Goal: Task Accomplishment & Management: Use online tool/utility

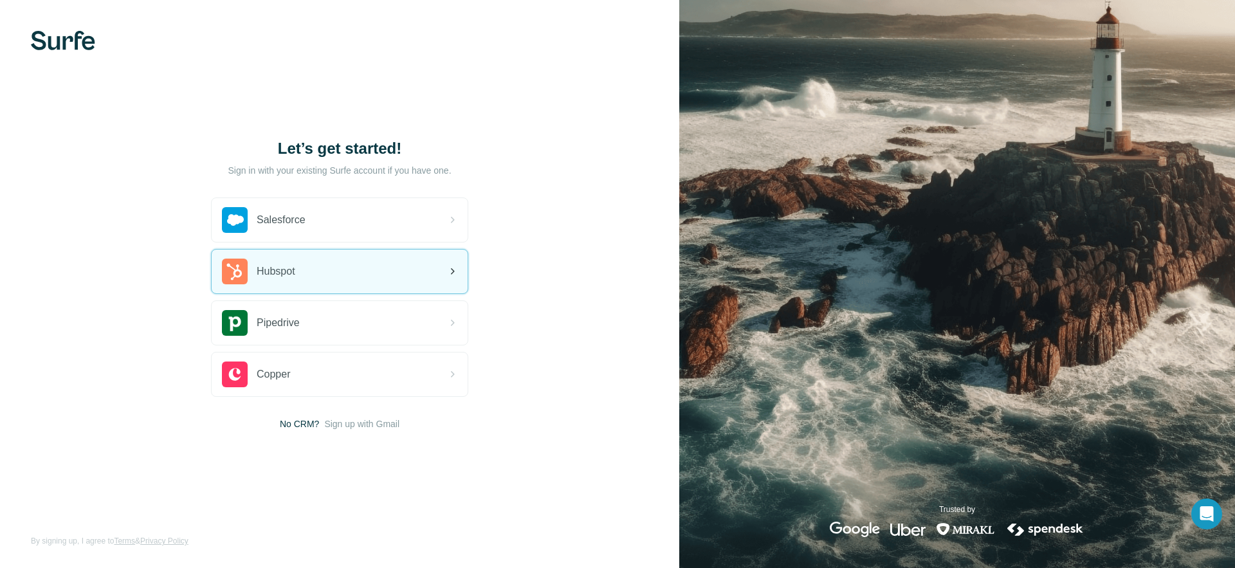
click at [336, 258] on div "Hubspot" at bounding box center [340, 272] width 256 height 44
click at [351, 279] on div "Hubspot" at bounding box center [340, 272] width 256 height 44
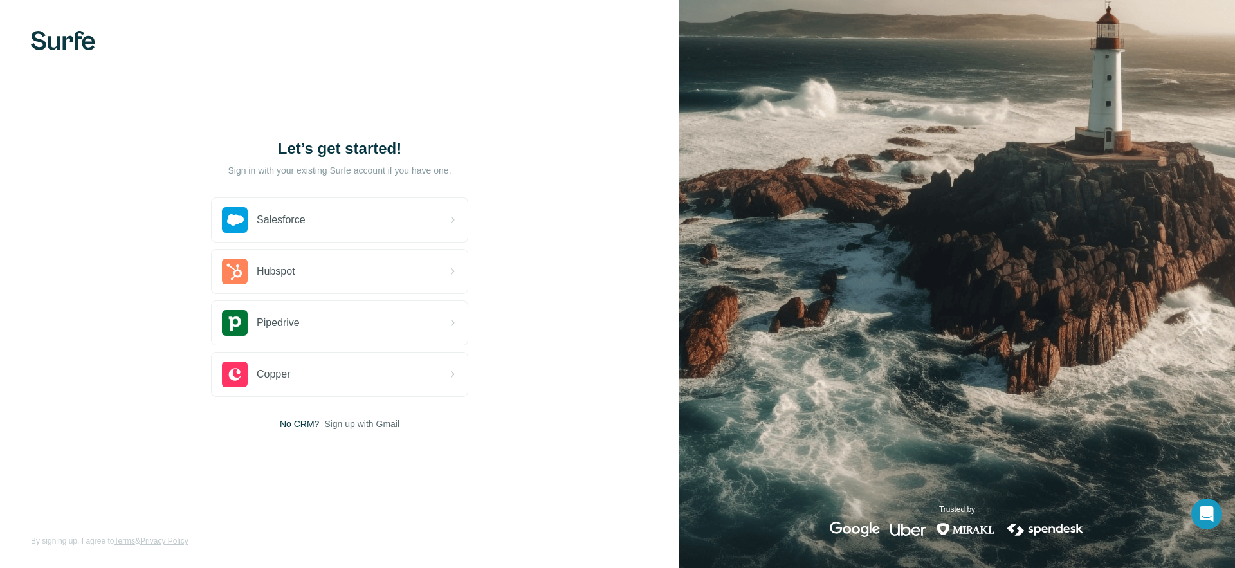
click at [363, 424] on span "Sign up with Gmail" at bounding box center [361, 423] width 75 height 13
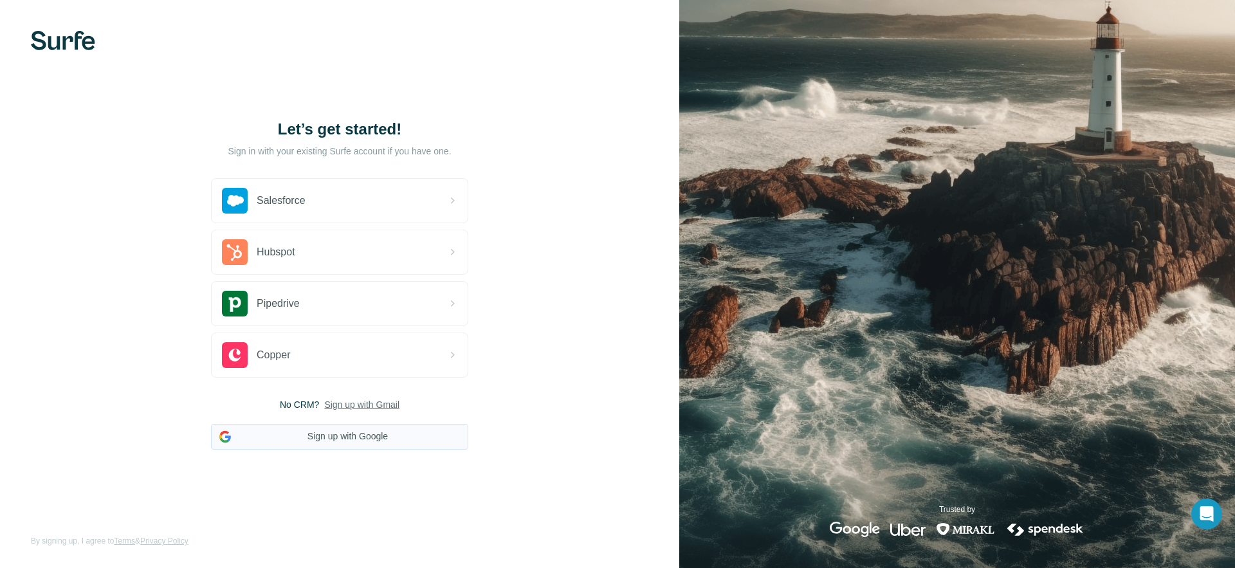
click at [359, 445] on button "Sign up with Google" at bounding box center [339, 437] width 257 height 26
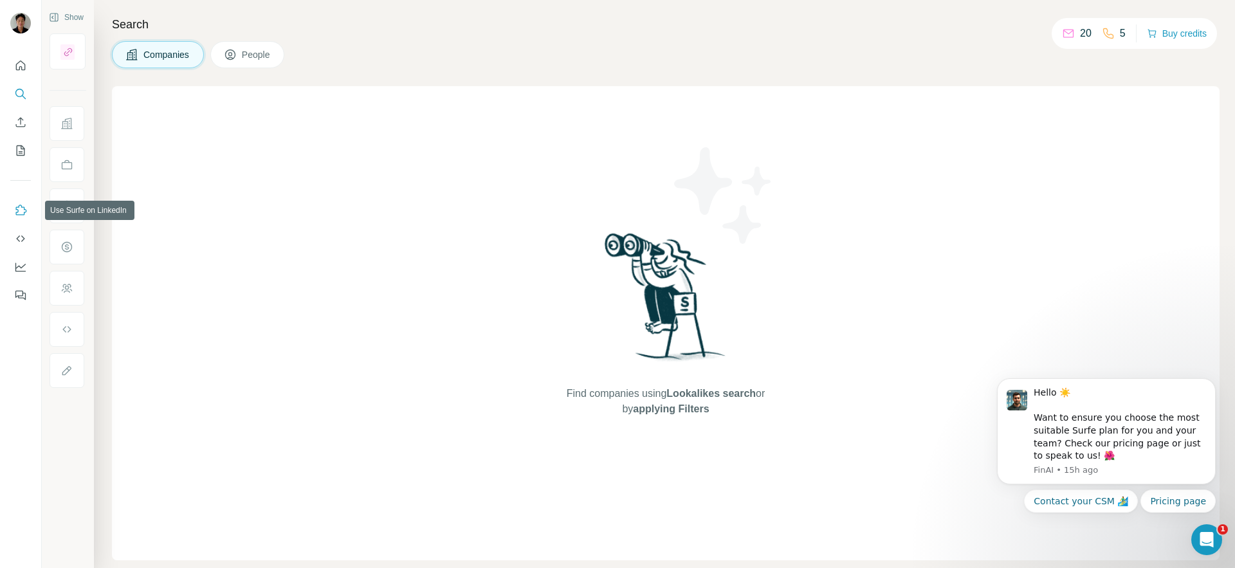
click at [22, 206] on icon "Use Surfe on LinkedIn" at bounding box center [21, 210] width 11 height 10
click at [17, 260] on button "Dashboard" at bounding box center [20, 266] width 21 height 23
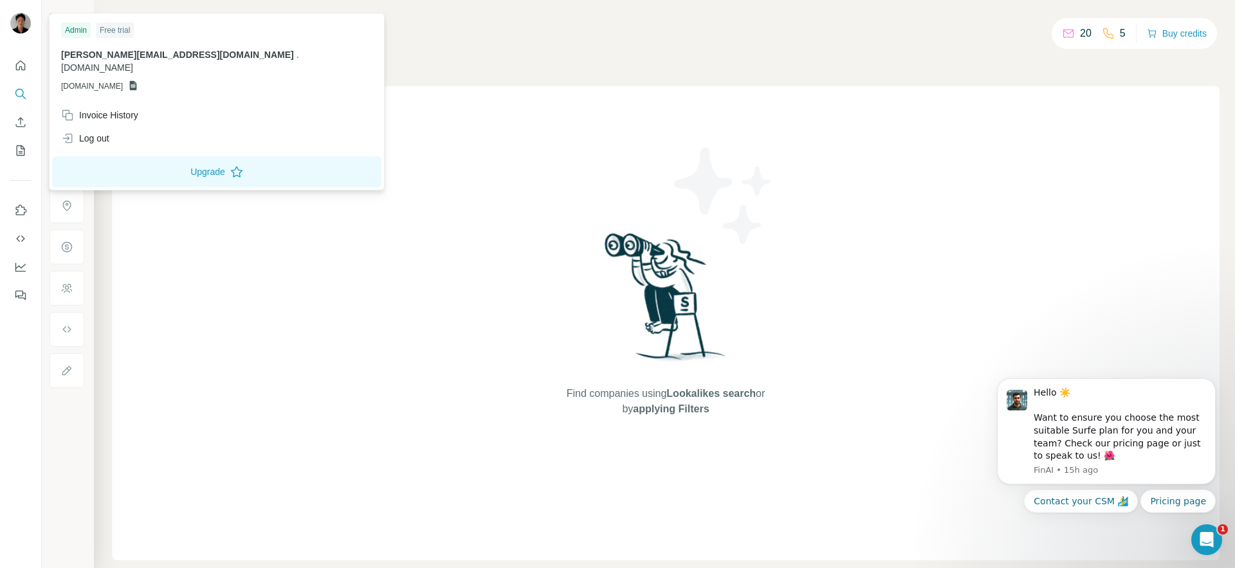
click at [19, 24] on img at bounding box center [20, 23] width 21 height 21
click at [102, 80] on span "GSHEETSOMNEA.CO" at bounding box center [92, 86] width 62 height 12
click at [87, 80] on span "GSHEETSOMNEA.CO" at bounding box center [92, 86] width 62 height 12
click at [369, 132] on div "Find companies using Lookalikes search or by applying Filters" at bounding box center [665, 323] width 1107 height 474
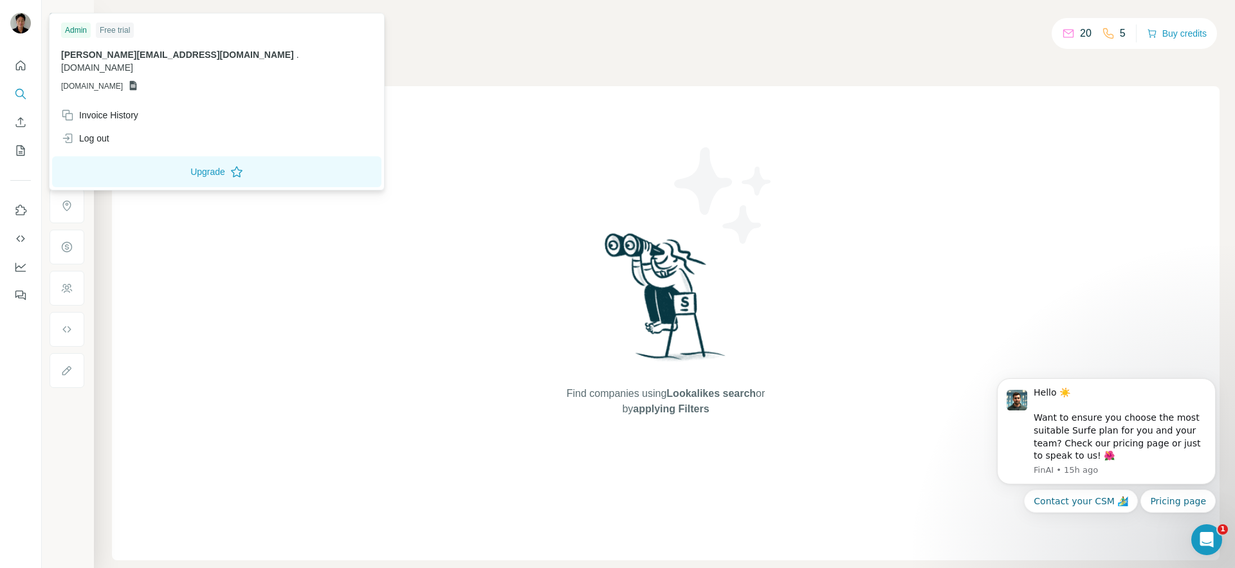
click at [23, 21] on img at bounding box center [20, 23] width 21 height 21
click at [137, 81] on icon at bounding box center [133, 86] width 7 height 10
click at [118, 80] on span "GSHEETSOMNEA.CO" at bounding box center [92, 86] width 62 height 12
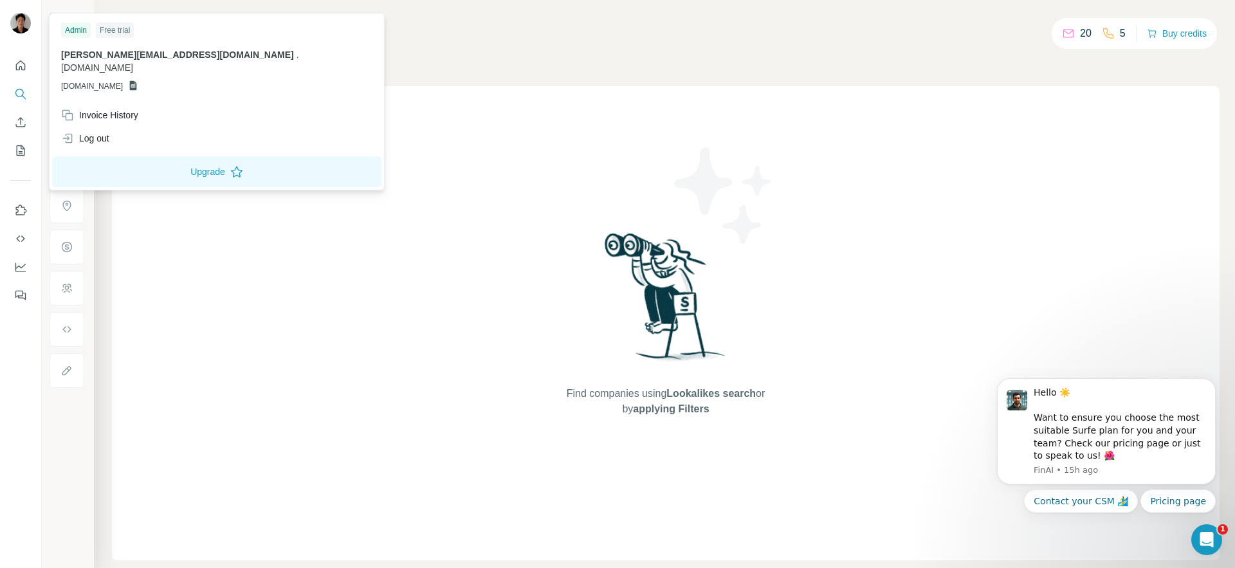
click at [374, 186] on div "Find companies using Lookalikes search or by applying Filters" at bounding box center [665, 323] width 1107 height 474
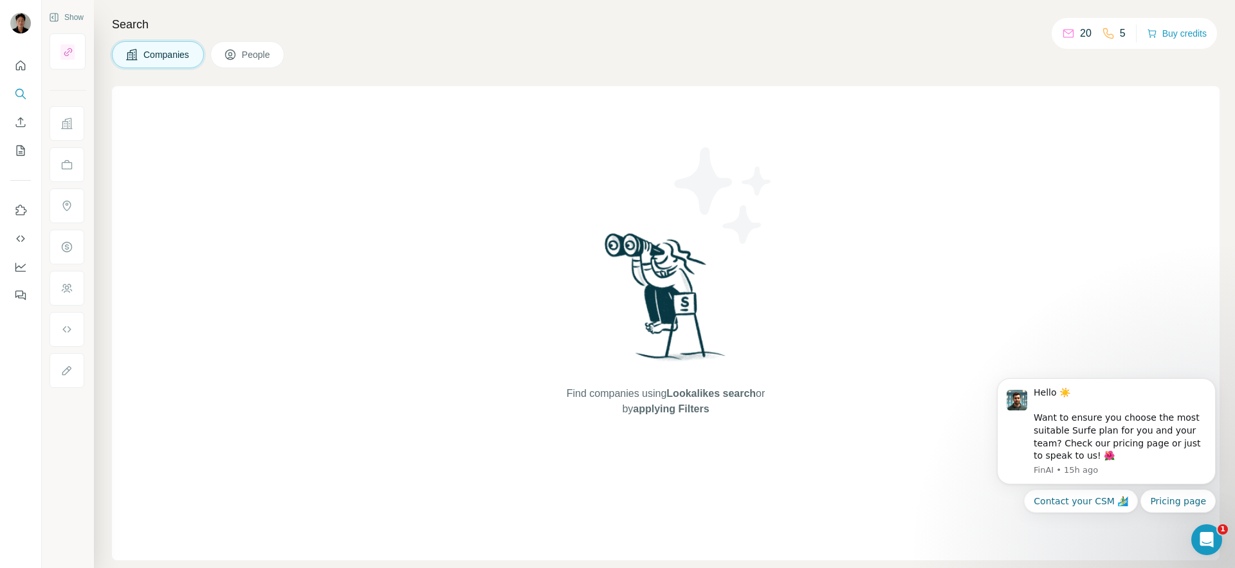
click at [32, 52] on div at bounding box center [20, 176] width 41 height 260
click at [32, 55] on div at bounding box center [20, 176] width 41 height 260
click at [26, 72] on button "Quick start" at bounding box center [20, 65] width 21 height 23
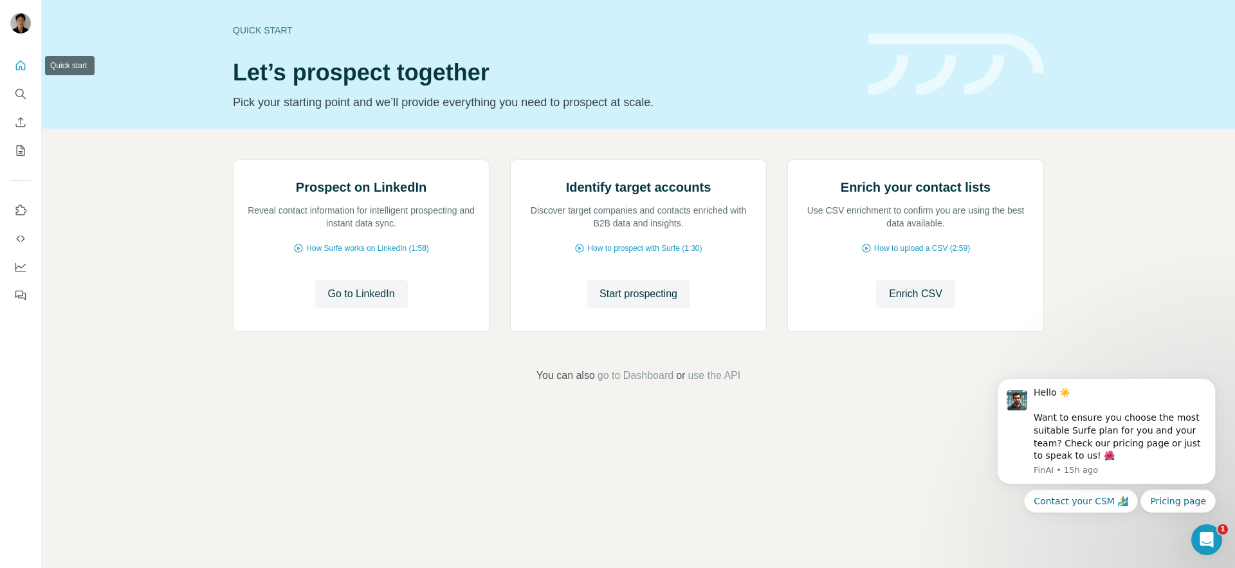
click at [19, 73] on button "Quick start" at bounding box center [20, 65] width 21 height 23
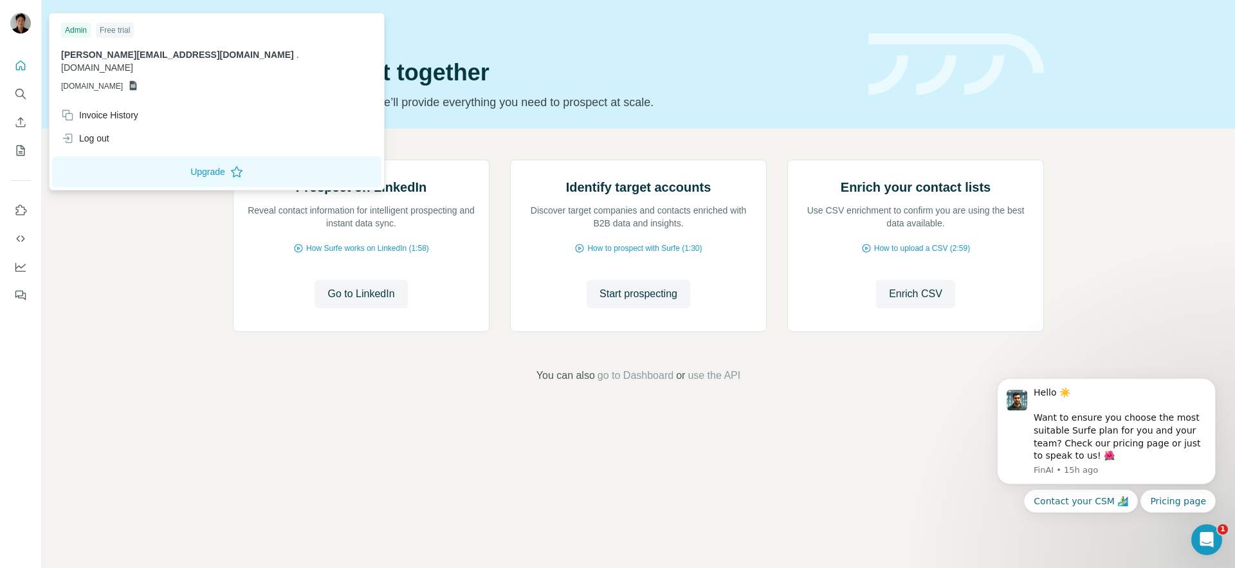
click at [28, 28] on img at bounding box center [20, 23] width 21 height 21
click at [23, 70] on icon "Quick start" at bounding box center [20, 65] width 13 height 13
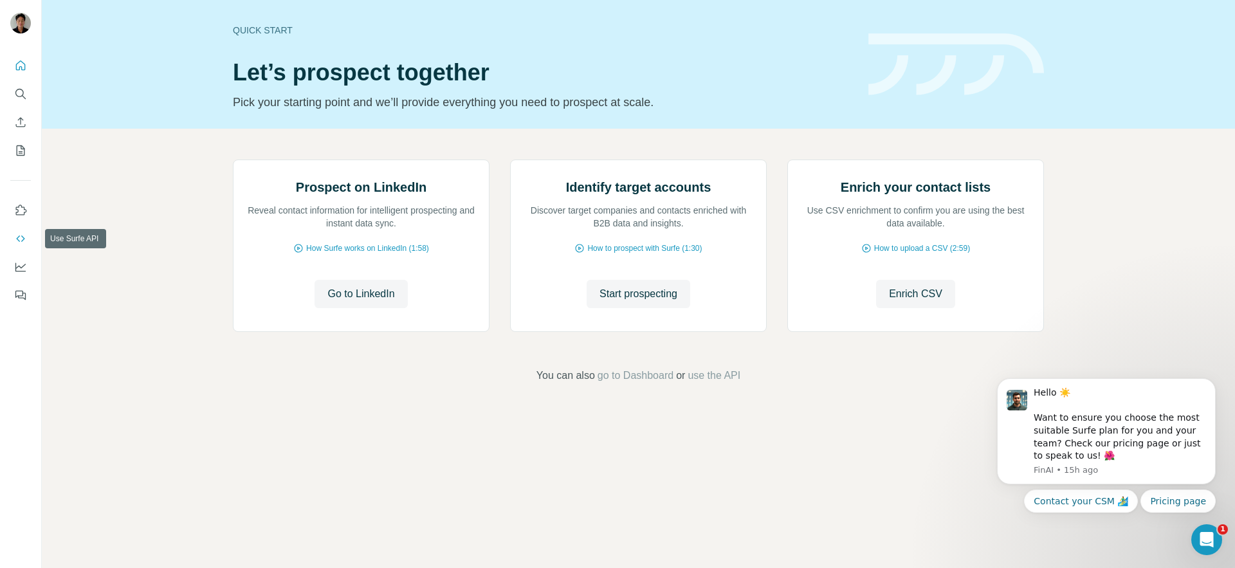
click at [23, 246] on button "Use Surfe API" at bounding box center [20, 238] width 21 height 23
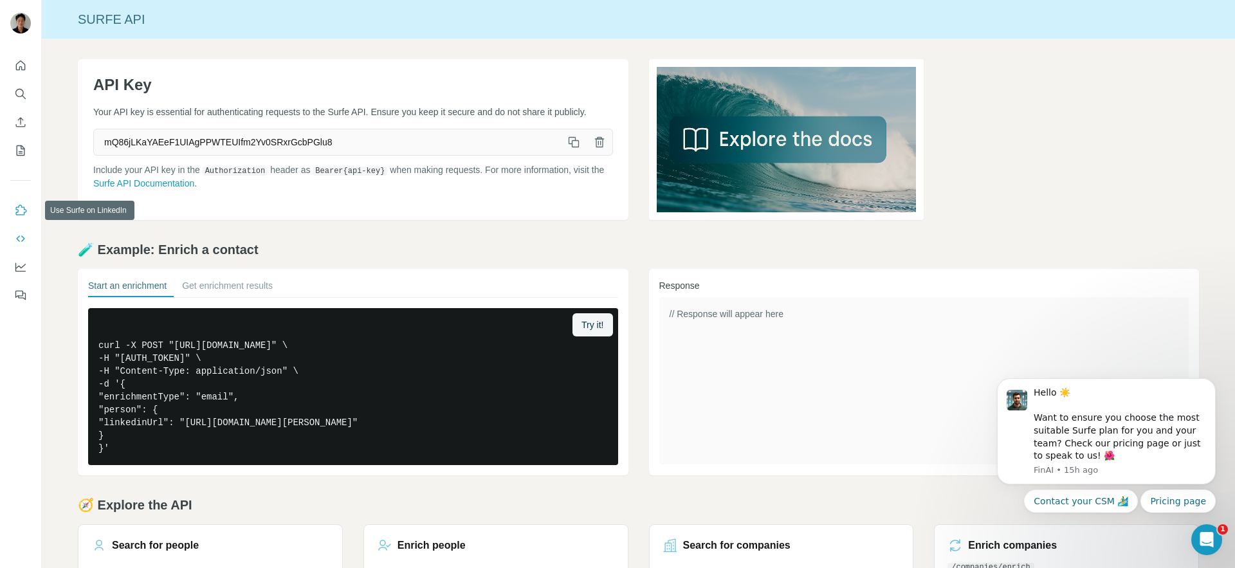
click at [21, 214] on icon "Use Surfe on LinkedIn" at bounding box center [20, 210] width 13 height 13
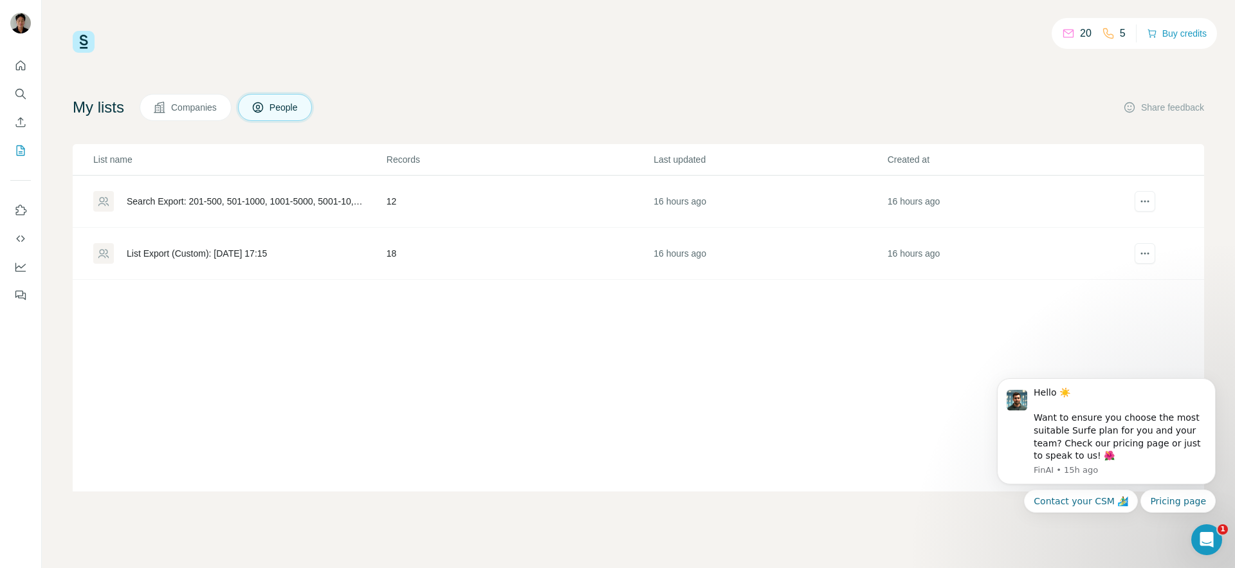
click at [300, 203] on div "Search Export: 201-500, 501-1000, 1001-5000, 5001-10,000, Chief Financial Offic…" at bounding box center [246, 201] width 238 height 13
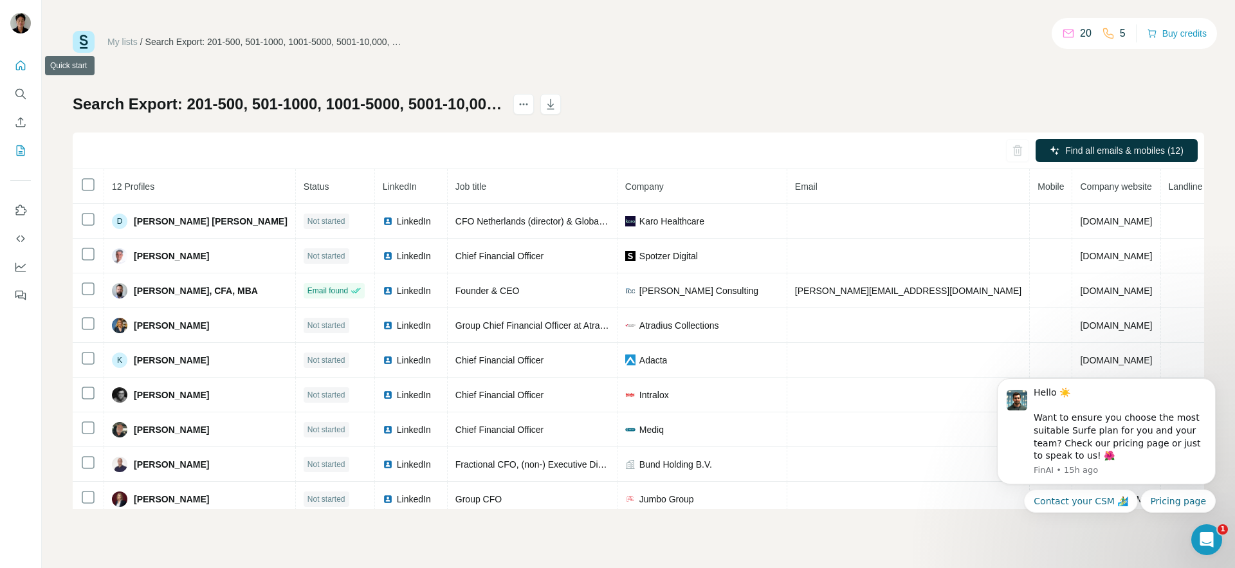
click at [27, 60] on button "Quick start" at bounding box center [20, 65] width 21 height 23
